Goal: Information Seeking & Learning: Learn about a topic

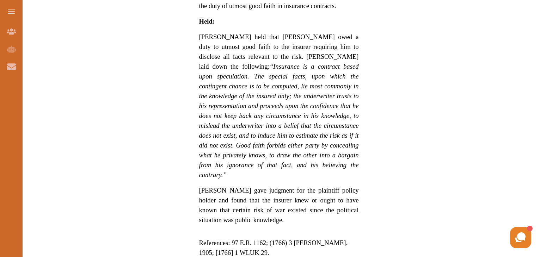
scroll to position [577, 0]
click at [237, 257] on link "cases" at bounding box center [230, 262] width 14 height 7
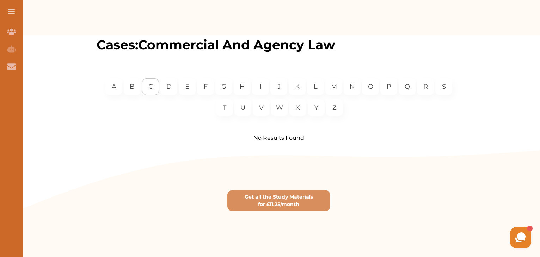
click at [151, 82] on p "C" at bounding box center [150, 87] width 5 height 10
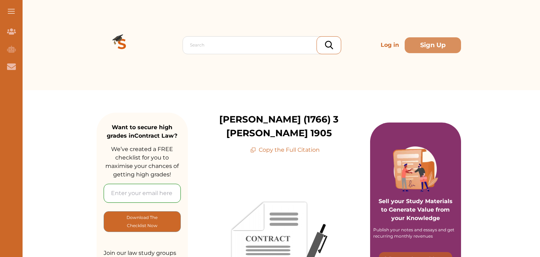
scroll to position [312, 0]
